Goal: Participate in discussion: Engage in conversation with other users on a specific topic

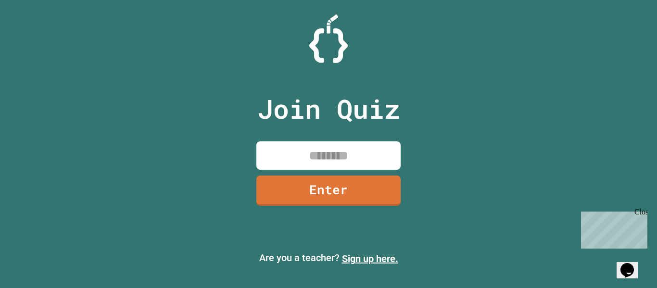
click at [309, 155] on input at bounding box center [328, 155] width 144 height 28
type input "********"
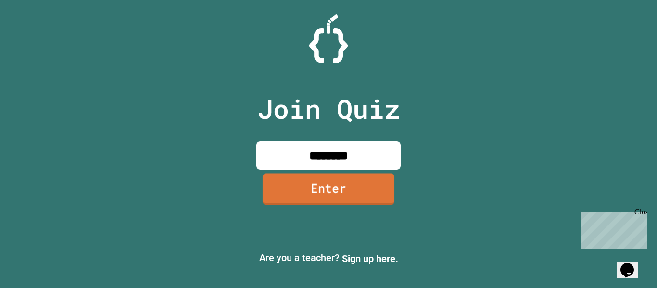
click at [316, 187] on link "Enter" at bounding box center [328, 189] width 132 height 32
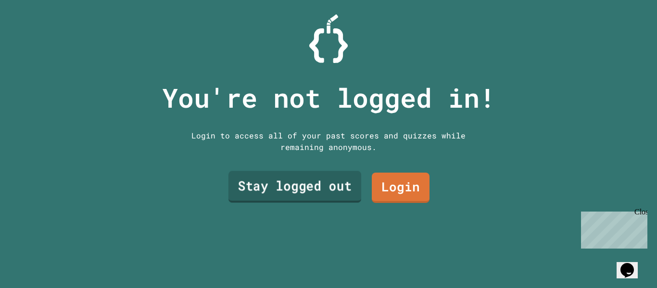
click at [316, 187] on link "Stay logged out" at bounding box center [294, 187] width 133 height 32
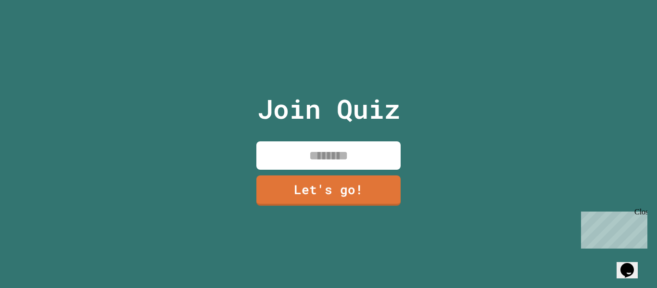
click at [319, 157] on input at bounding box center [328, 155] width 144 height 28
type input "******"
click at [334, 193] on link "Let's go!" at bounding box center [328, 190] width 147 height 32
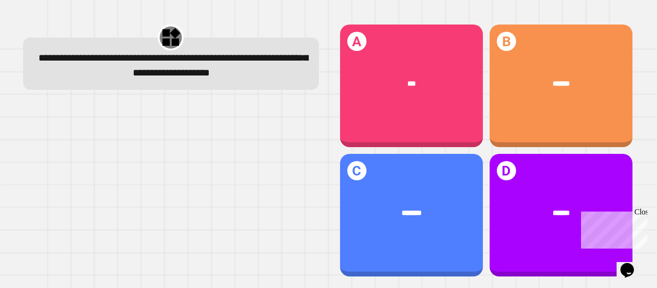
click at [545, 109] on div "B ******" at bounding box center [560, 86] width 143 height 123
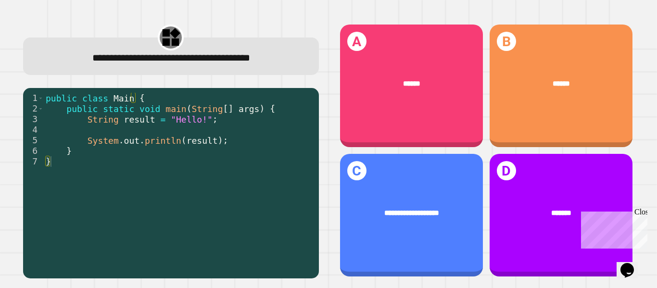
click at [387, 54] on div "A ******" at bounding box center [411, 86] width 143 height 123
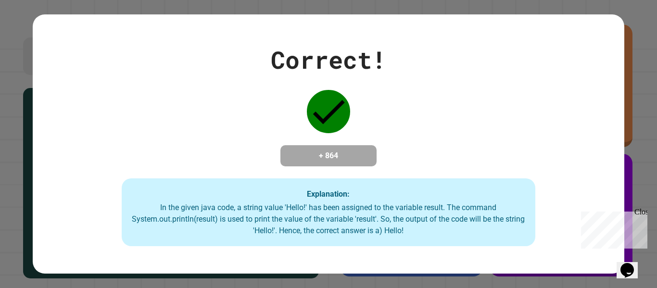
click at [644, 212] on div "Close" at bounding box center [640, 214] width 12 height 12
click at [461, 92] on div "Correct! + 864 Explanation: In the given java code, a string value 'Hello!' has…" at bounding box center [328, 144] width 591 height 205
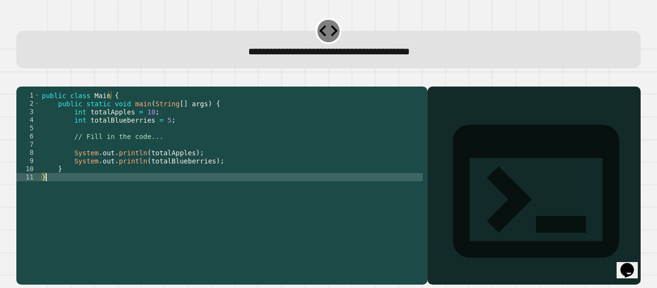
click at [199, 191] on div "public class Main { public static void main ( String [ ] args ) { int totalAppl…" at bounding box center [231, 177] width 383 height 172
click at [204, 178] on div "public class Main { public static void main ( String [ ] args ) { int totalAppl…" at bounding box center [231, 177] width 383 height 172
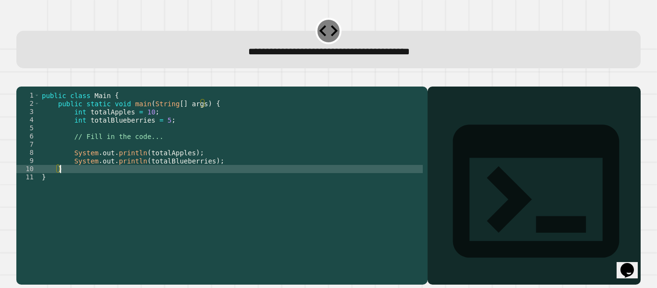
click at [156, 132] on div "public class Main { public static void main ( String [ ] args ) { int totalAppl…" at bounding box center [231, 177] width 383 height 172
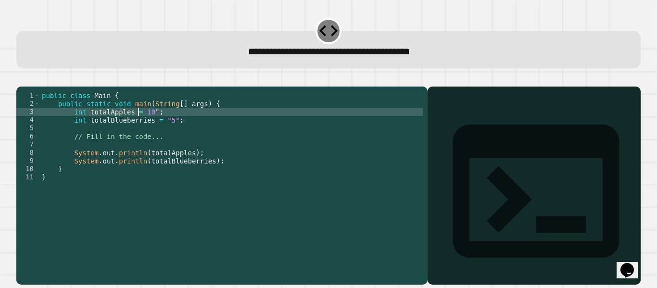
scroll to position [0, 7]
click at [21, 79] on button "button" at bounding box center [21, 79] width 0 height 0
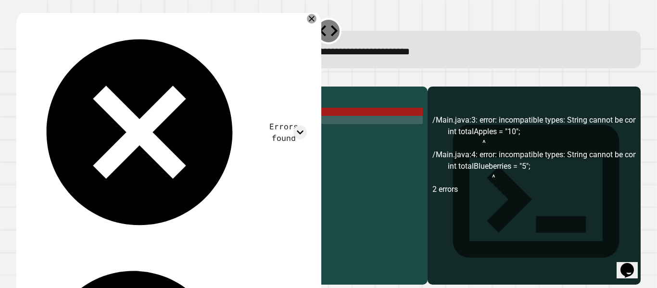
click at [162, 132] on div "public class Main { public static void main ( String [ ] args ) { int totalAppl…" at bounding box center [231, 177] width 383 height 172
click at [163, 132] on div "public class Main { public static void main ( String [ ] args ) { int totalAppl…" at bounding box center [231, 177] width 383 height 172
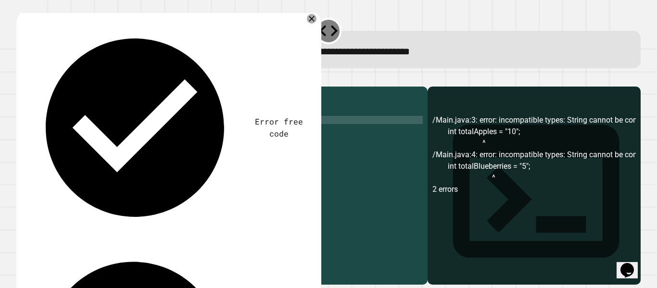
scroll to position [0, 9]
click at [151, 123] on div "public class Main { public static void main ( String [ ] args ) { int totalAppl…" at bounding box center [231, 177] width 383 height 172
type textarea "**********"
click at [21, 79] on button "button" at bounding box center [21, 79] width 0 height 0
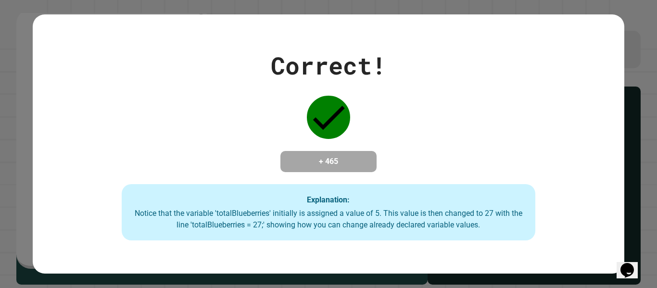
click at [631, 263] on icon "Chat widget" at bounding box center [626, 270] width 13 height 14
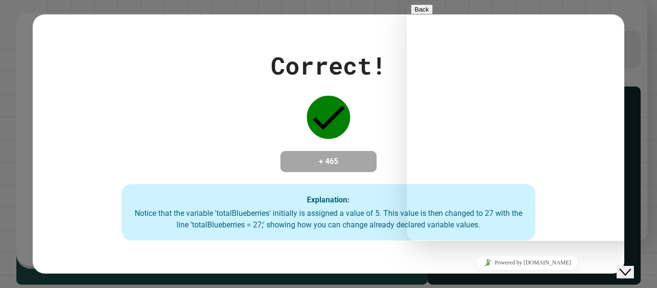
click at [407, 0] on textarea at bounding box center [407, 0] width 0 height 0
type textarea "*****"
click at [420, 9] on button "Back" at bounding box center [422, 9] width 22 height 10
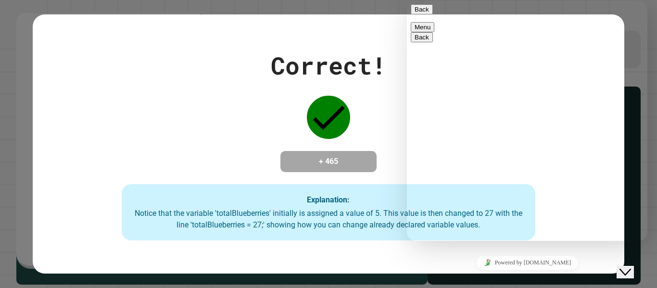
click at [423, 12] on button "Back" at bounding box center [422, 9] width 22 height 10
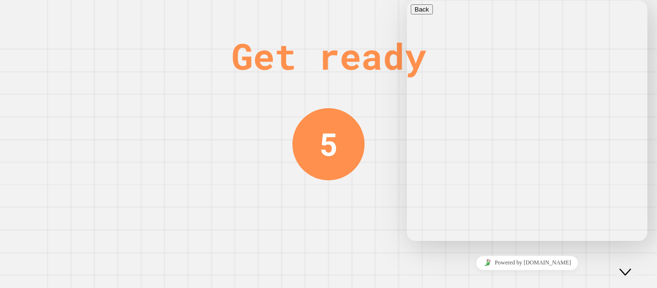
click at [620, 266] on button "Close Chat This icon closes the chat window." at bounding box center [624, 272] width 17 height 12
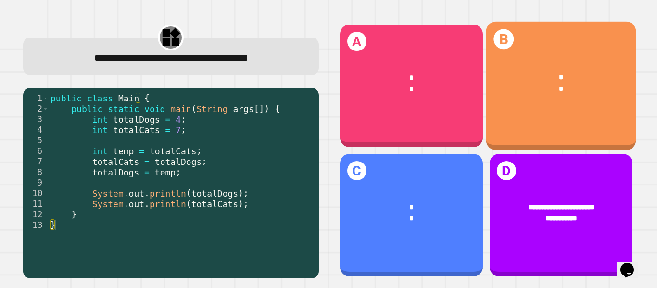
click at [551, 65] on div "* *" at bounding box center [561, 84] width 150 height 54
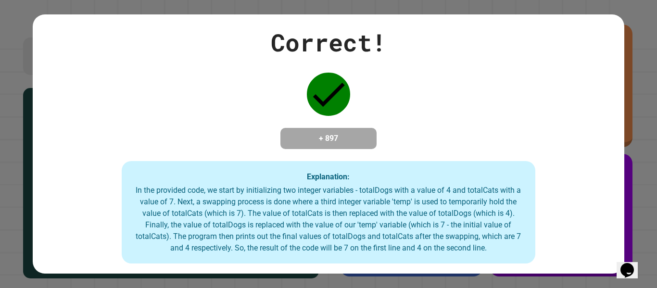
click at [631, 269] on icon "Chat widget" at bounding box center [626, 270] width 13 height 14
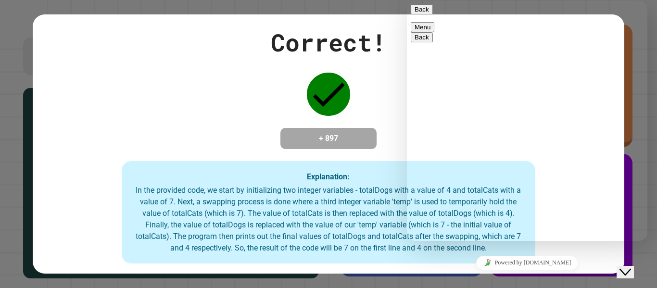
click at [620, 14] on div "Back" at bounding box center [527, 9] width 233 height 10
click at [434, 22] on button "Menu" at bounding box center [423, 27] width 24 height 10
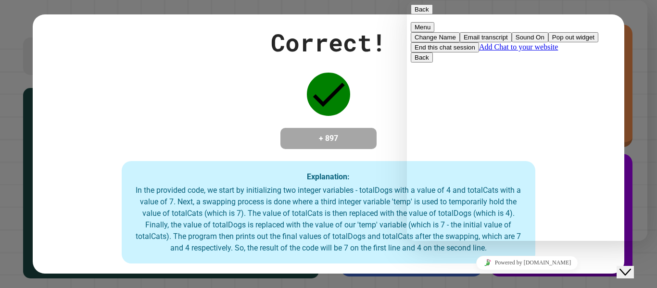
click at [434, 22] on button "Menu" at bounding box center [423, 27] width 24 height 10
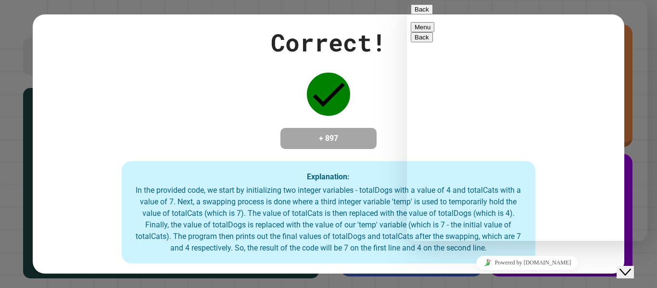
click at [434, 22] on button "Menu" at bounding box center [423, 27] width 24 height 10
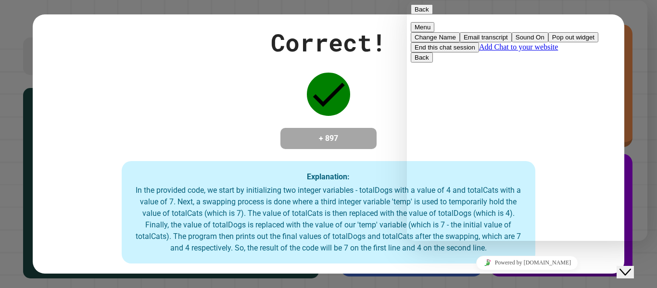
click at [559, 42] on button "Pop out widget" at bounding box center [573, 37] width 50 height 10
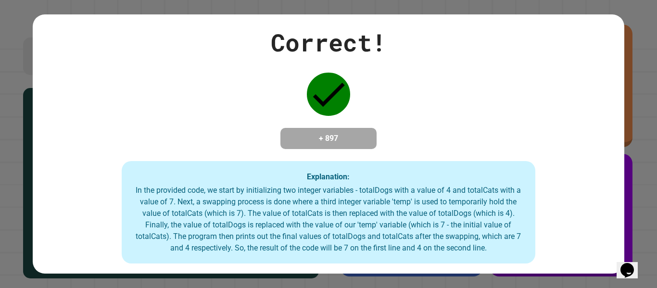
click at [632, 266] on icon "Chat widget" at bounding box center [626, 270] width 13 height 14
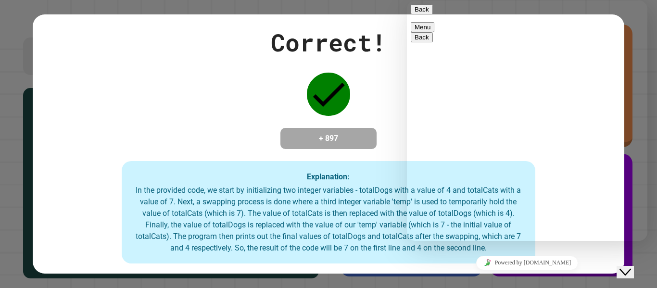
click at [631, 269] on icon "Chat widget" at bounding box center [625, 272] width 12 height 7
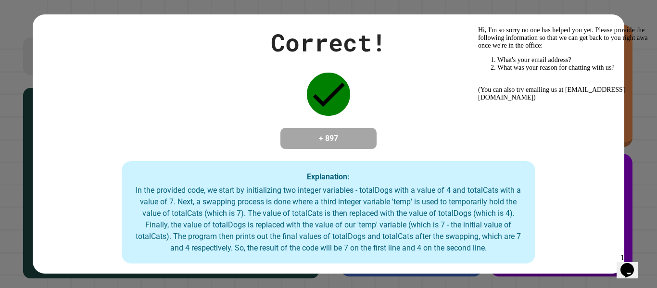
click at [632, 266] on icon "Chat widget" at bounding box center [626, 270] width 13 height 14
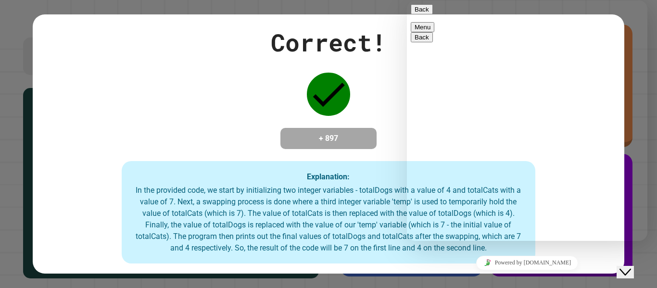
click at [407, 0] on textarea at bounding box center [407, 0] width 0 height 0
type textarea "*"
click at [421, 14] on button "Back" at bounding box center [422, 9] width 22 height 10
drag, startPoint x: 421, startPoint y: 16, endPoint x: 656, endPoint y: 183, distance: 288.6
click html "Back Rate this chat Upload File Insert emoji Estimated wait time is 1 minutes 0…"
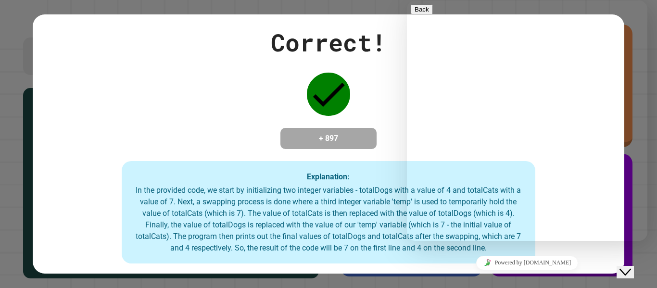
click at [571, 262] on div "Hi there" at bounding box center [527, 278] width 233 height 33
click at [631, 267] on icon "Close Chat This icon closes the chat window." at bounding box center [625, 272] width 12 height 12
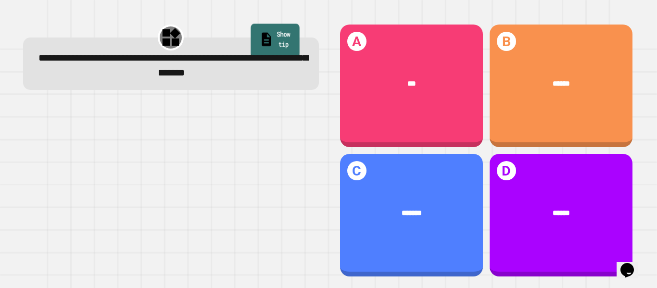
click at [250, 31] on link "Show tip" at bounding box center [274, 41] width 49 height 34
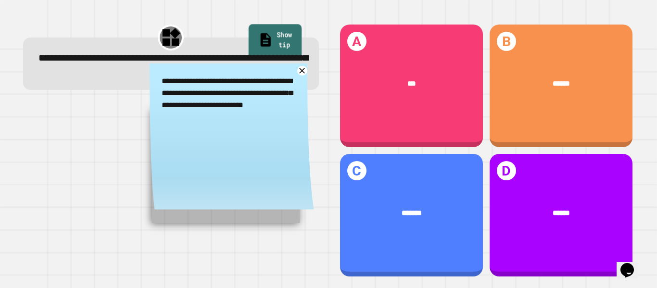
click at [250, 31] on link "Show tip" at bounding box center [274, 41] width 53 height 34
click at [254, 33] on link "Show tip" at bounding box center [274, 41] width 53 height 34
click at [296, 69] on icon at bounding box center [302, 71] width 12 height 12
click at [396, 245] on div "C *******" at bounding box center [411, 215] width 143 height 123
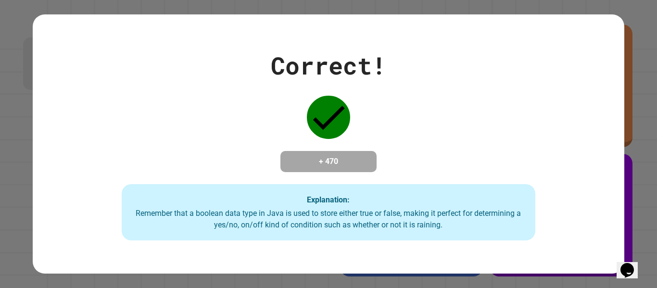
click at [629, 263] on icon "Chat widget" at bounding box center [626, 270] width 13 height 14
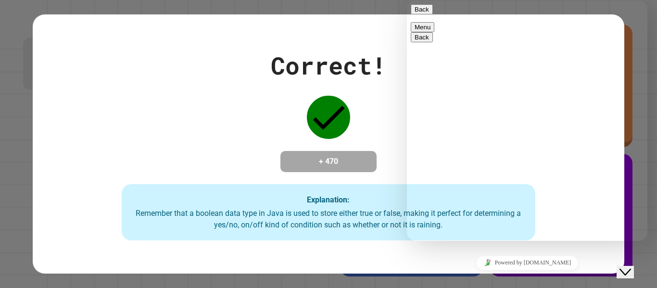
click at [407, 0] on textarea at bounding box center [407, 0] width 0 height 0
type textarea "**********"
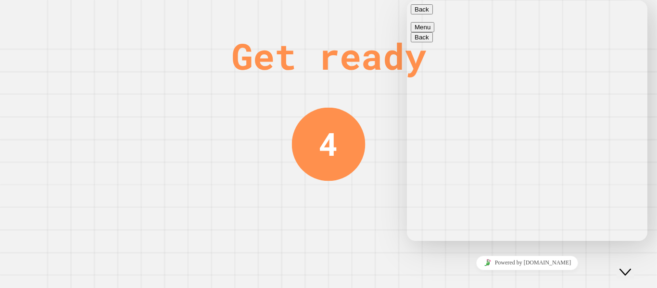
scroll to position [22, 0]
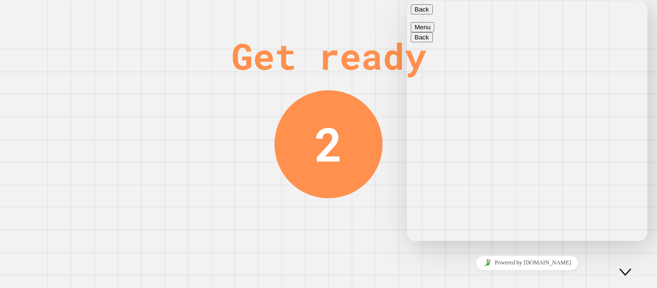
click at [626, 266] on button "Close Chat This icon closes the chat window." at bounding box center [624, 272] width 17 height 12
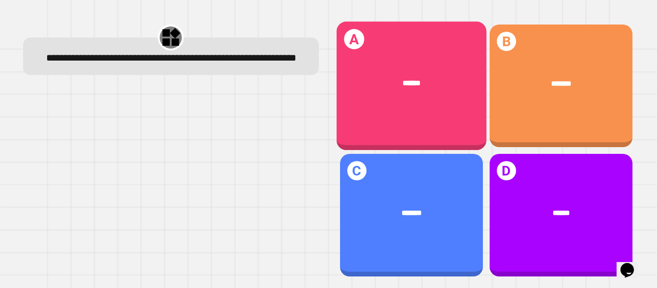
click at [393, 88] on div "******" at bounding box center [411, 83] width 150 height 42
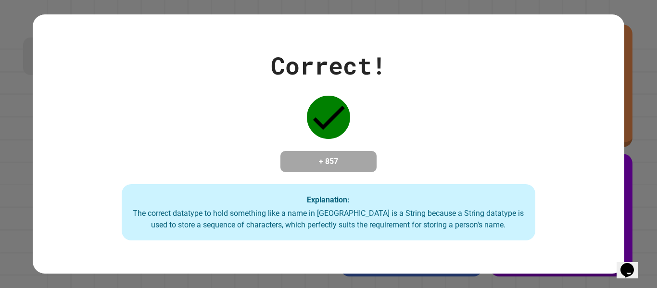
click at [633, 263] on icon "Chat widget" at bounding box center [626, 270] width 13 height 14
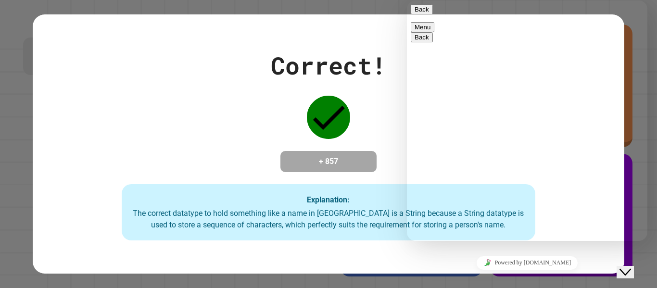
click at [419, 14] on button "Back" at bounding box center [422, 9] width 22 height 10
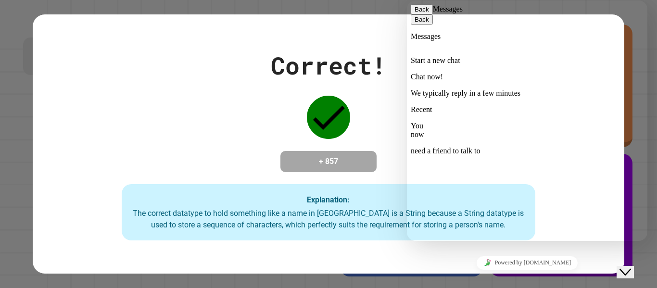
click at [590, 76] on p "Chat now!" at bounding box center [527, 77] width 233 height 9
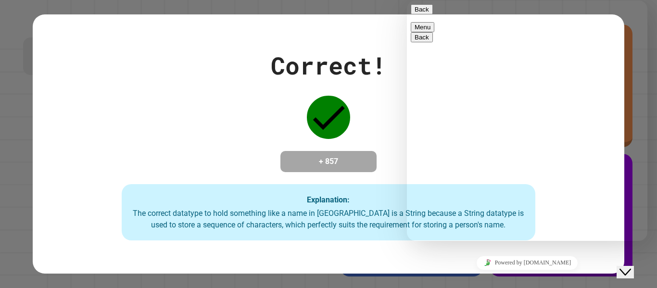
click at [423, 14] on button "Back" at bounding box center [422, 9] width 22 height 10
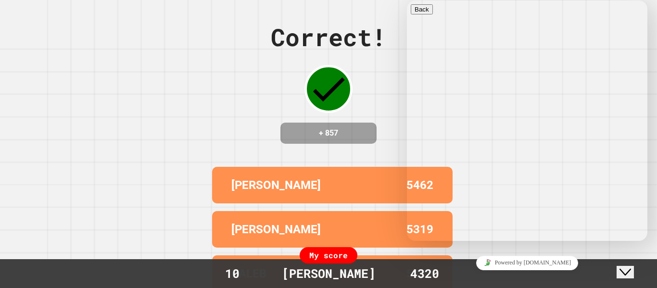
click at [628, 272] on button "Close Chat This icon closes the chat window." at bounding box center [624, 272] width 17 height 12
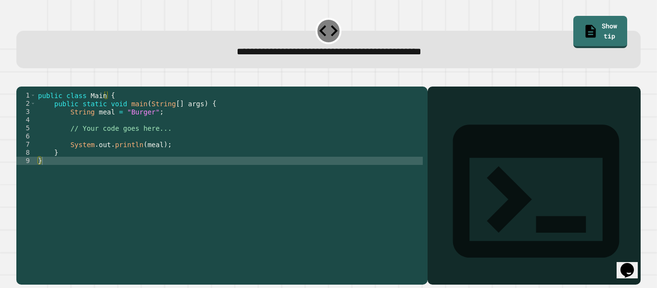
click at [21, 79] on icon "button" at bounding box center [21, 79] width 0 height 0
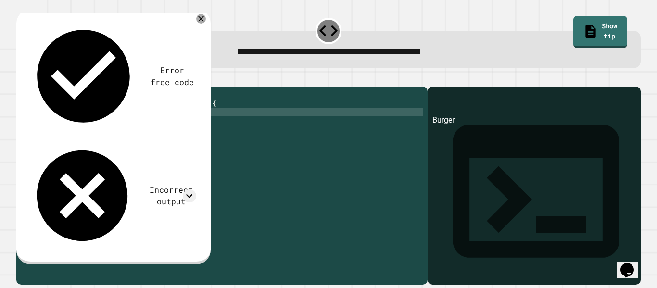
click at [143, 125] on div "public class Main { public static void main ( String [ ] args ) { String meal =…" at bounding box center [229, 177] width 387 height 172
click at [21, 79] on button "button" at bounding box center [21, 79] width 0 height 0
drag, startPoint x: 126, startPoint y: 127, endPoint x: 207, endPoint y: 137, distance: 81.9
click at [130, 127] on div "public class Main { public static void main ( String [ ] args ) { String meal =…" at bounding box center [229, 177] width 387 height 172
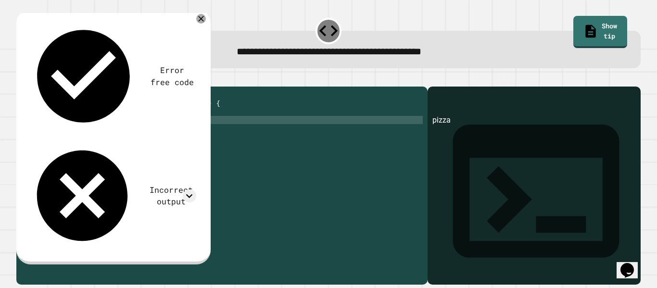
scroll to position [0, 1]
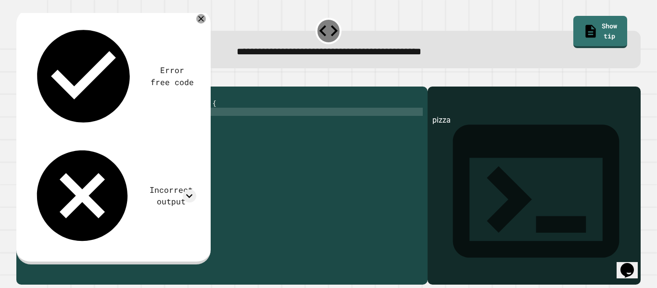
type textarea "**********"
click at [21, 79] on button "button" at bounding box center [21, 79] width 0 height 0
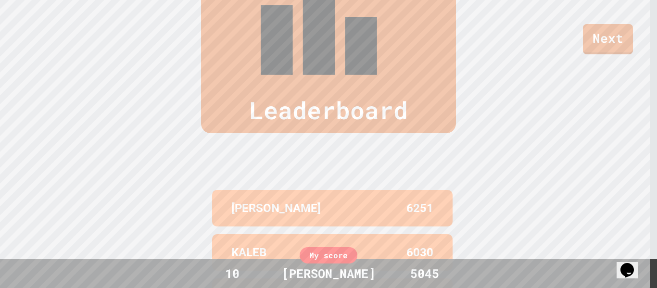
scroll to position [400, 0]
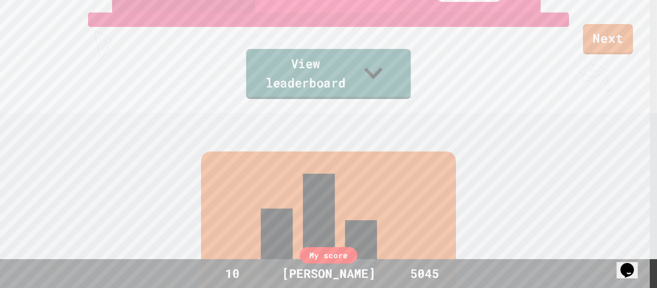
click at [345, 84] on link "View leaderboard" at bounding box center [328, 74] width 164 height 50
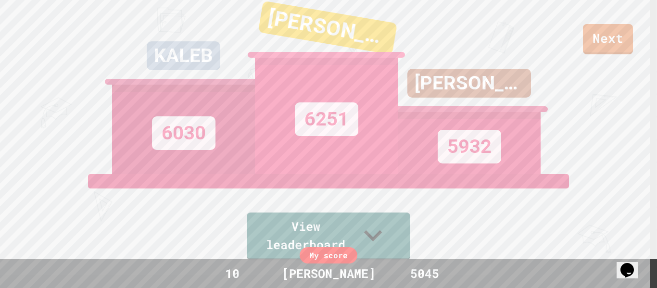
scroll to position [0, 0]
